Goal: Information Seeking & Learning: Learn about a topic

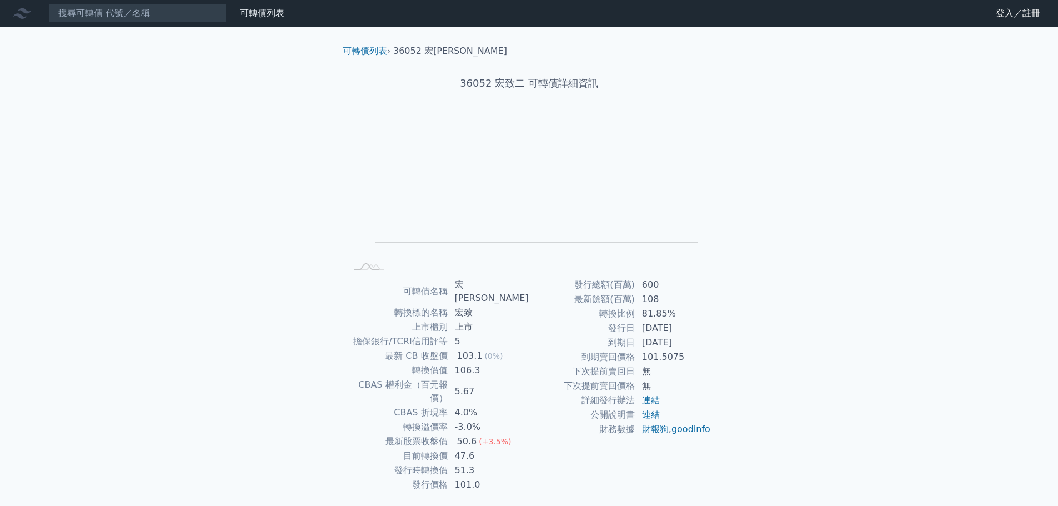
drag, startPoint x: 645, startPoint y: 330, endPoint x: 691, endPoint y: 344, distance: 48.1
click at [691, 344] on tbody "發行總額(百萬) 600 最新餘額(百萬) 108 轉換比例 81.85% 發行日 2021-11-22 到期日 2024-11-22 到期賣回價格 101.…" at bounding box center [620, 357] width 182 height 159
click at [691, 344] on td "2024-11-22" at bounding box center [673, 342] width 76 height 14
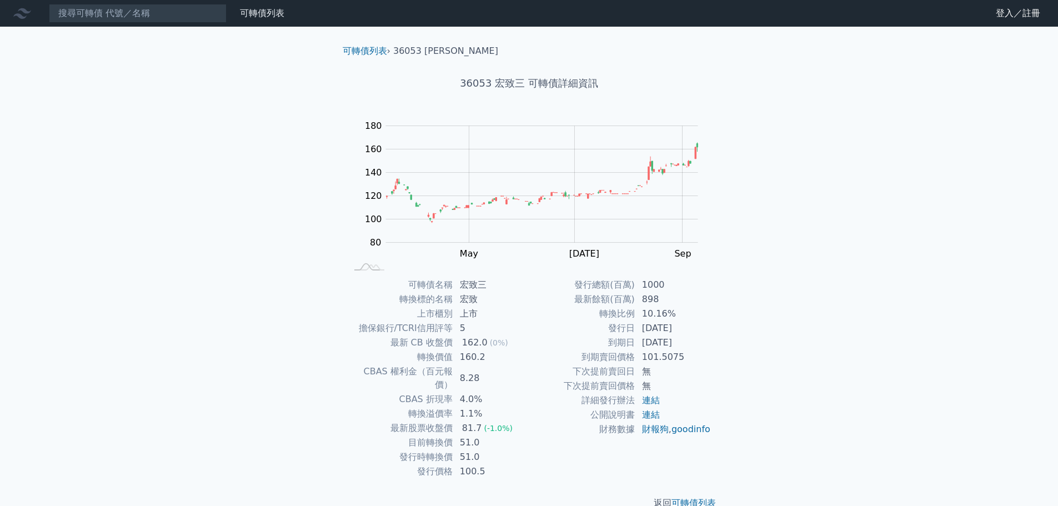
drag, startPoint x: 698, startPoint y: 324, endPoint x: 705, endPoint y: 347, distance: 24.4
click at [705, 347] on tbody "發行總額(百萬) 1000 最新餘額(百萬) 898 轉換比例 10.16% 發行日 [DATE] 到期日 [DATE] 到期賣回價格 101.5075 下次…" at bounding box center [620, 357] width 182 height 159
click at [705, 348] on td "[DATE]" at bounding box center [673, 342] width 76 height 14
drag, startPoint x: 697, startPoint y: 364, endPoint x: 692, endPoint y: 339, distance: 26.0
click at [692, 339] on tbody "發行總額(百萬) 1000 最新餘額(百萬) 898 轉換比例 10.16% 發行日 [DATE] 到期日 [DATE] 到期賣回價格 101.5075 下次…" at bounding box center [620, 357] width 182 height 159
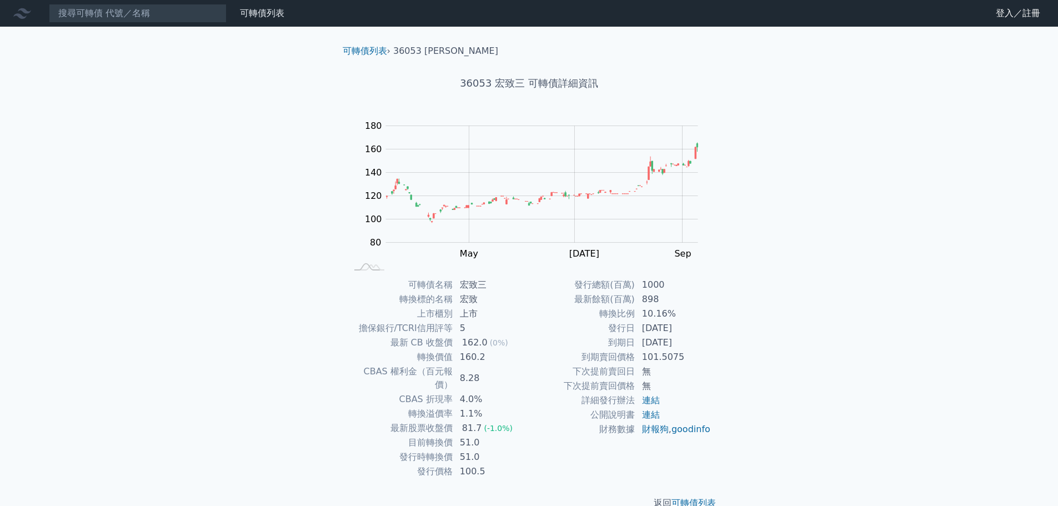
click at [692, 339] on td "[DATE]" at bounding box center [673, 342] width 76 height 14
drag, startPoint x: 681, startPoint y: 318, endPoint x: 678, endPoint y: 295, distance: 23.5
click at [678, 295] on tbody "發行總額(百萬) 1000 最新餘額(百萬) 898 轉換比例 10.16% 發行日 [DATE] 到期日 [DATE] 到期賣回價格 101.5075 下次…" at bounding box center [620, 357] width 182 height 159
click at [678, 295] on td "898" at bounding box center [673, 299] width 76 height 14
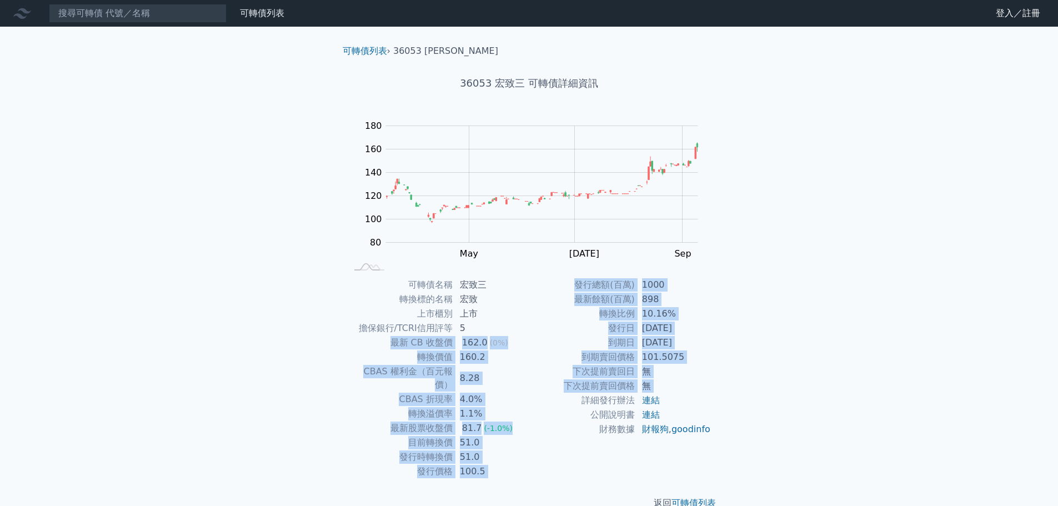
drag, startPoint x: 509, startPoint y: 322, endPoint x: 537, endPoint y: 405, distance: 88.0
click at [537, 405] on div "可轉債名稱 宏致三 轉換標的名稱 宏致 上市櫃別 上市 擔保銀行/TCRI信用評等 5 最新 CB 收盤價 162.0 (0%) 轉換價值 160.2 CBA…" at bounding box center [529, 378] width 391 height 201
click at [537, 405] on td "詳細發行辦法" at bounding box center [582, 400] width 106 height 14
